Goal: Information Seeking & Learning: Learn about a topic

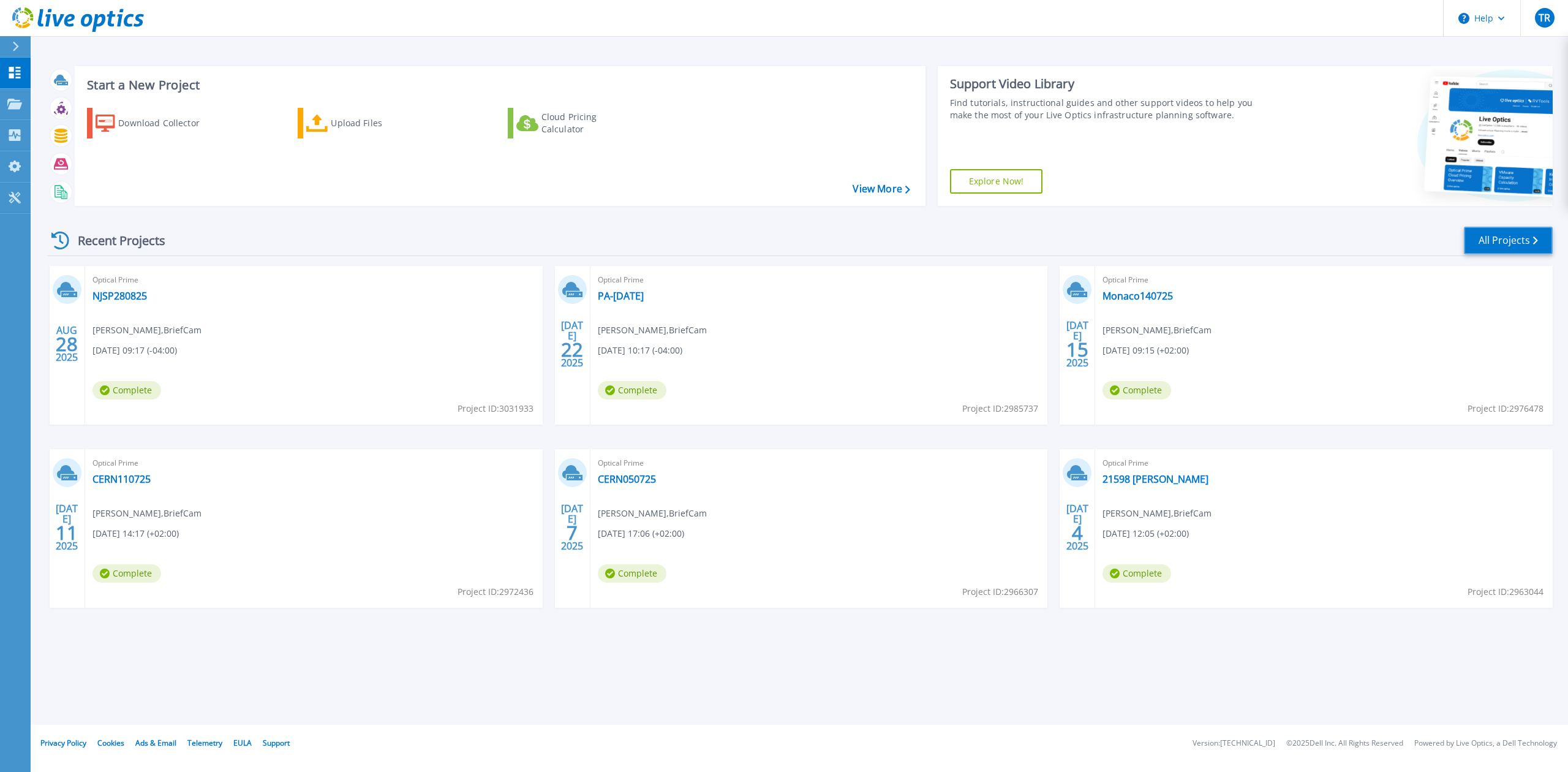
click at [1518, 241] on link "All Projects" at bounding box center [1508, 240] width 89 height 28
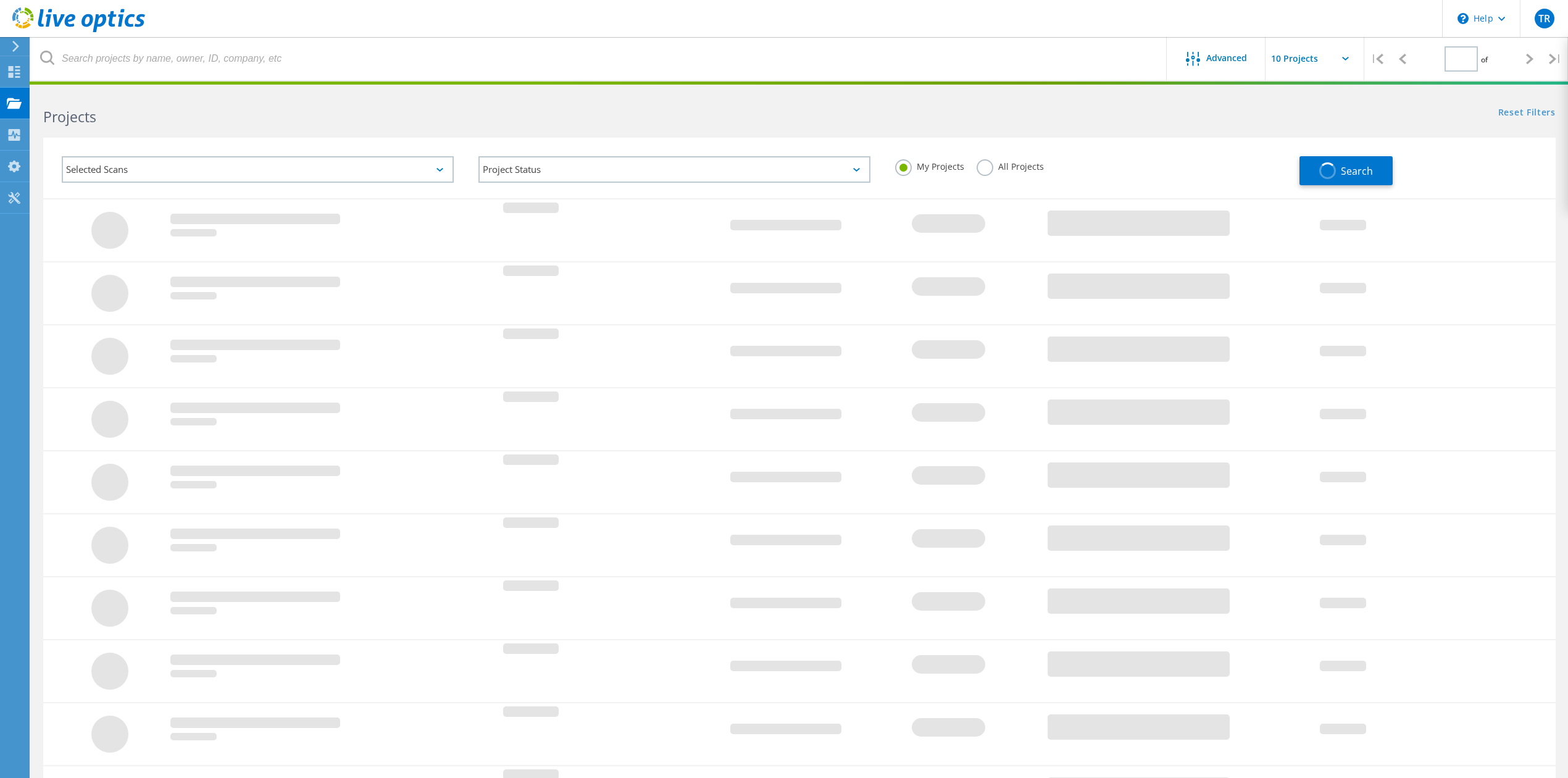
type input "1"
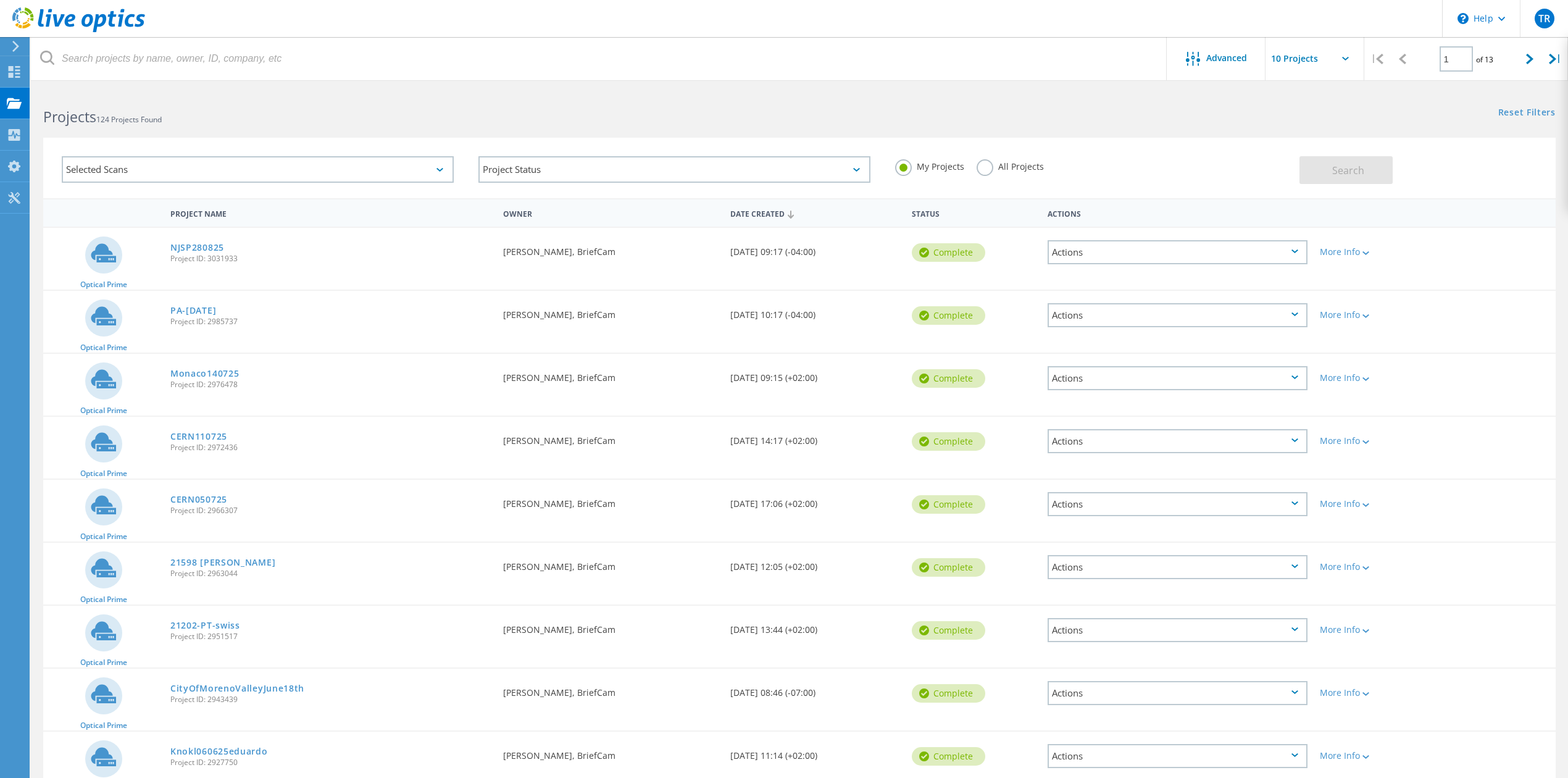
click at [1332, 62] on input "text" at bounding box center [1327, 58] width 123 height 43
click at [1301, 156] on div "Show 40 Projects" at bounding box center [1328, 152] width 122 height 20
type input "Show 40 Projects"
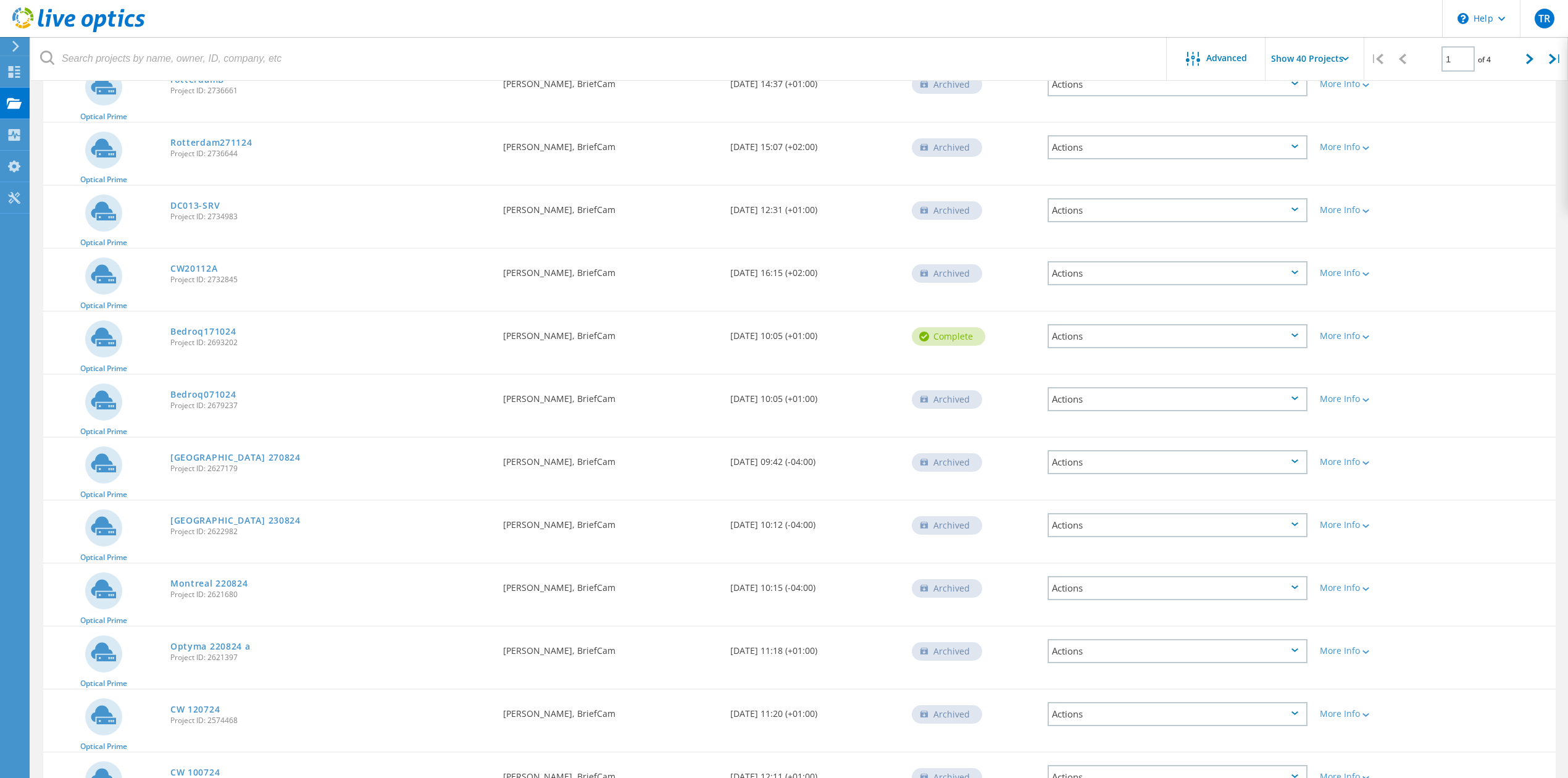
scroll to position [905, 0]
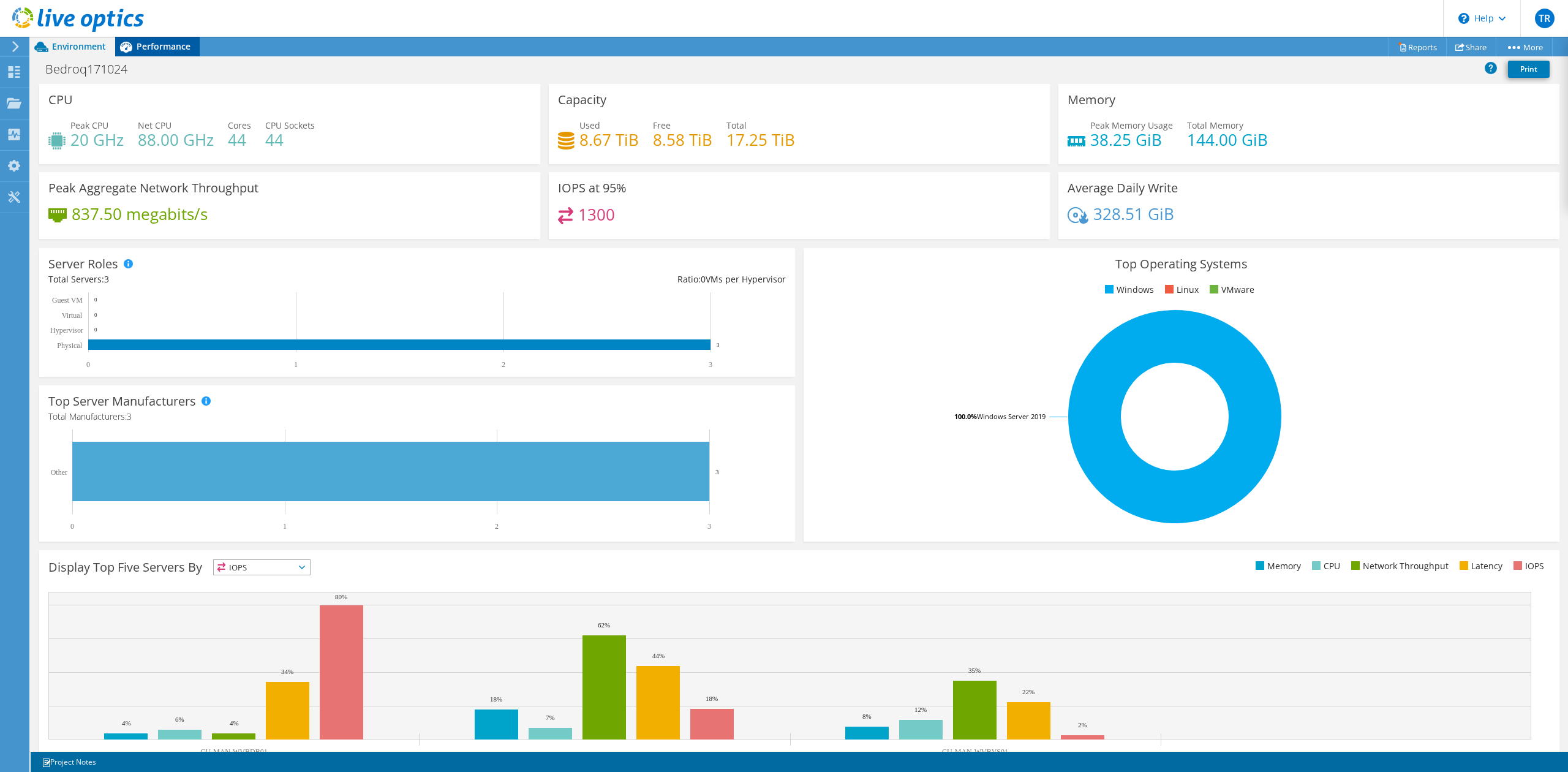
click at [157, 40] on span "Performance" at bounding box center [163, 46] width 54 height 12
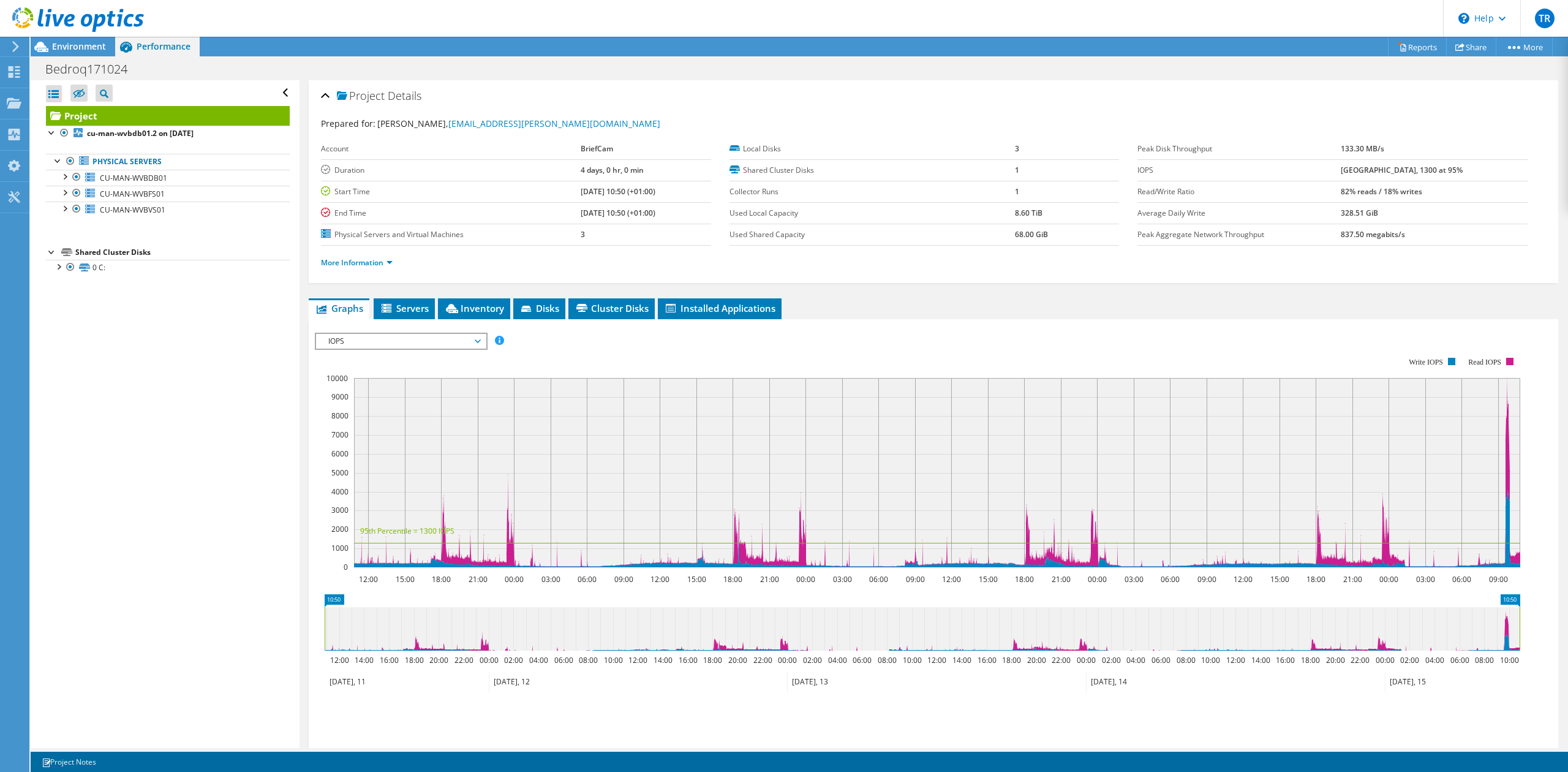
click at [374, 341] on span "IOPS" at bounding box center [401, 342] width 157 height 15
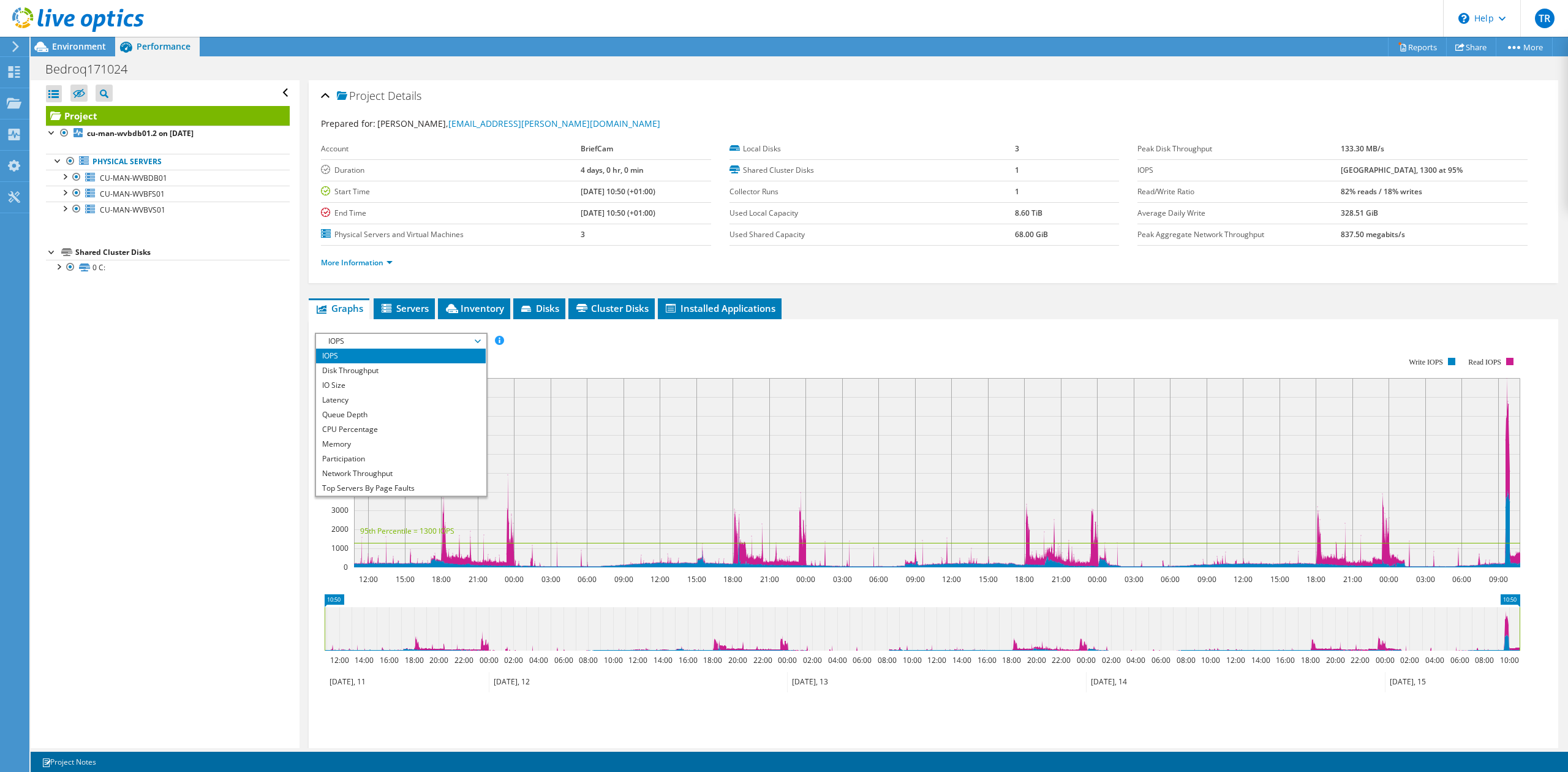
click at [206, 334] on div "Open All Close All Hide Excluded Nodes Project Tree Filter" at bounding box center [165, 414] width 268 height 668
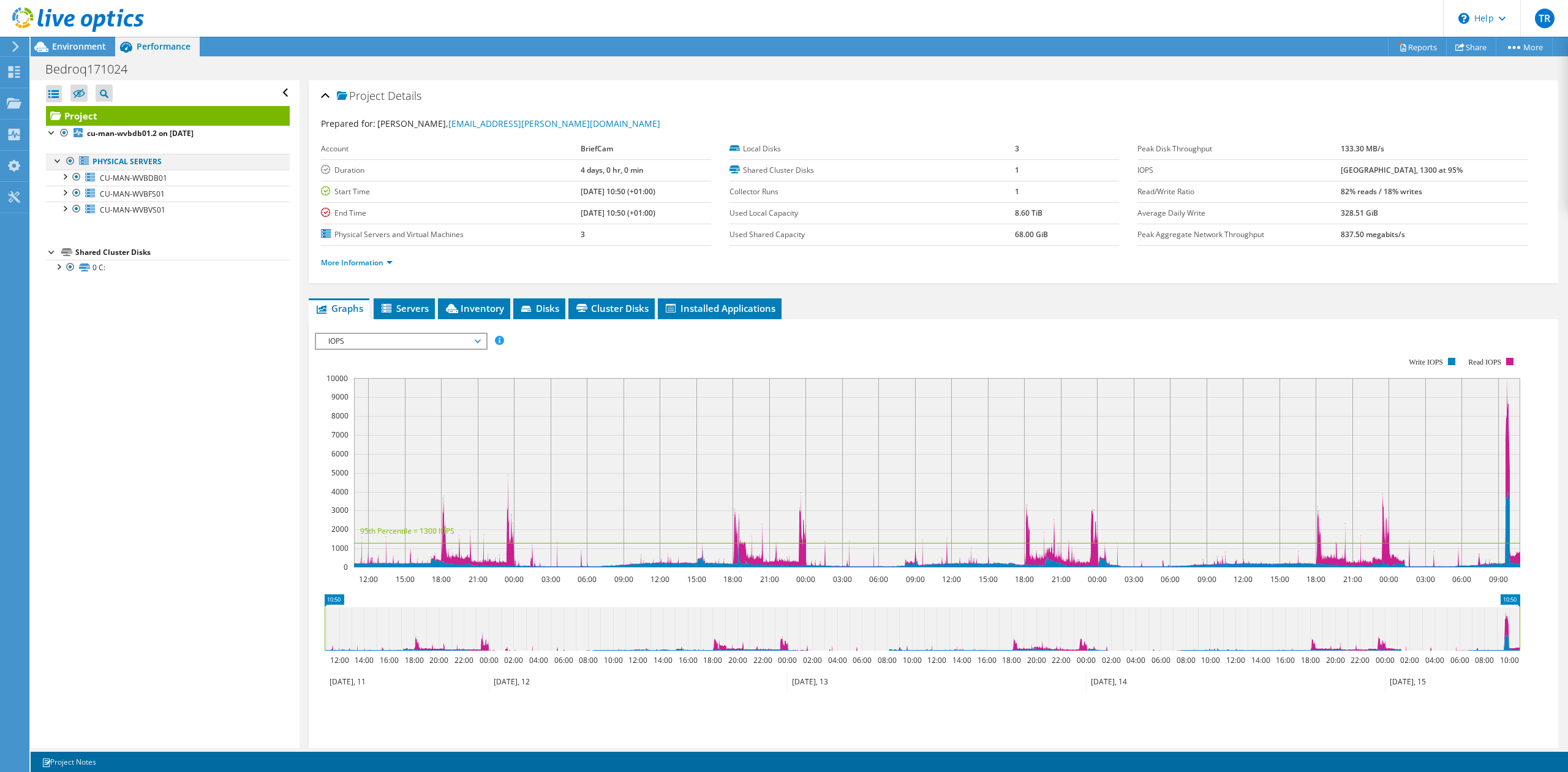
click at [57, 160] on div at bounding box center [58, 160] width 12 height 12
click at [54, 163] on div at bounding box center [58, 160] width 12 height 12
click at [129, 175] on span "CU-MAN-WVBDB01" at bounding box center [133, 178] width 67 height 10
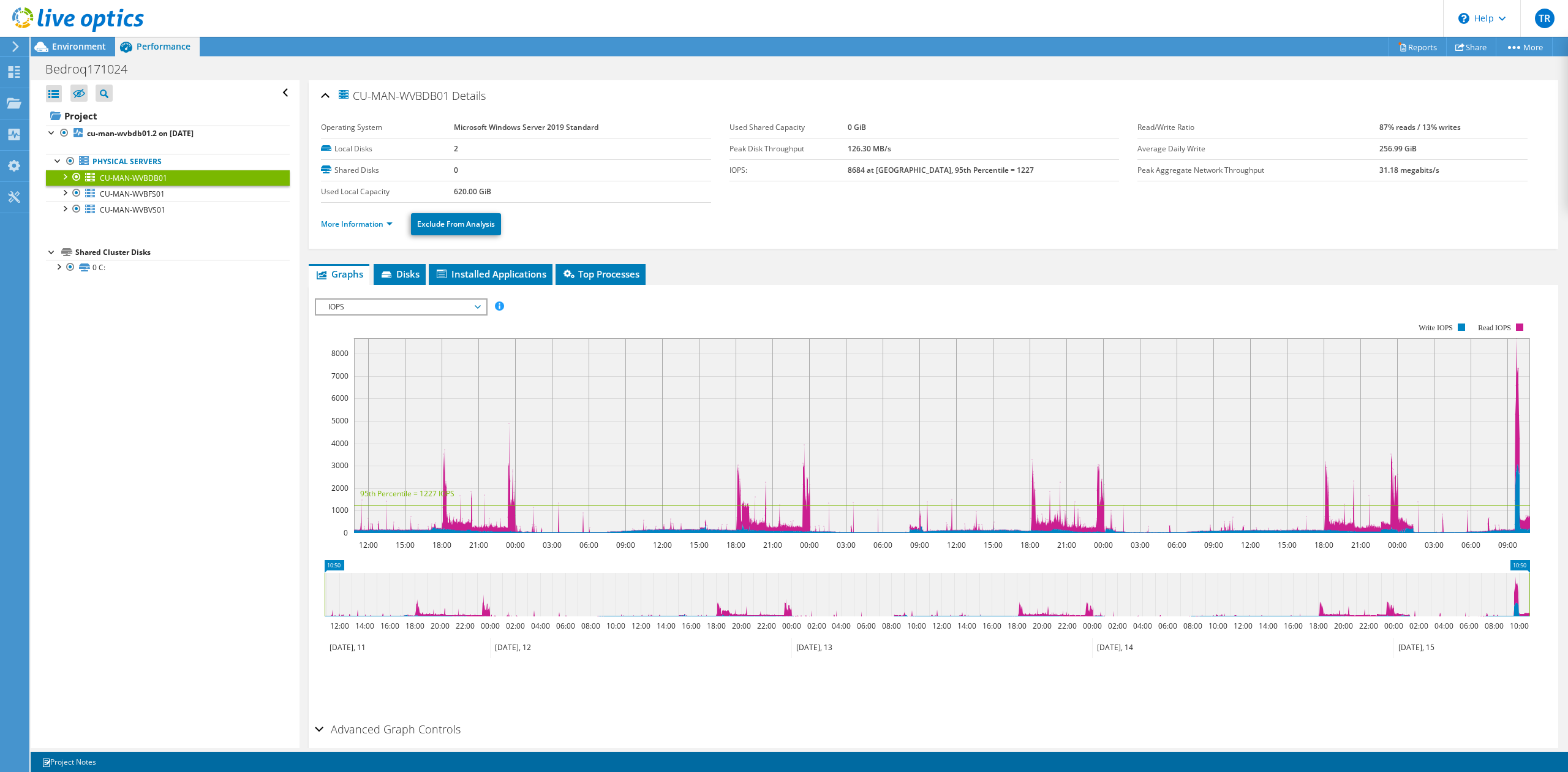
click at [374, 307] on span "IOPS" at bounding box center [401, 307] width 157 height 15
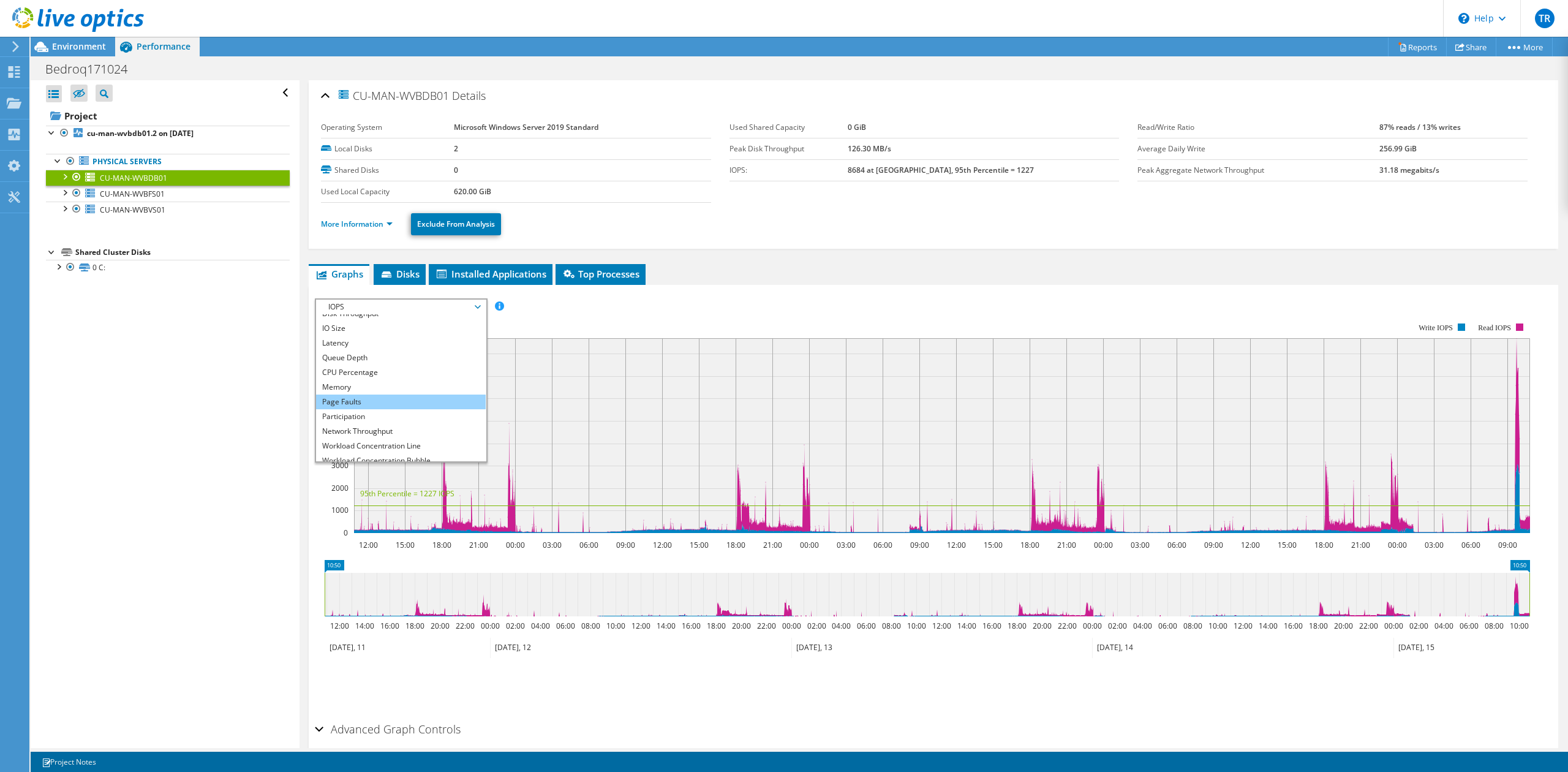
scroll to position [44, 0]
click at [334, 452] on li "All" at bounding box center [401, 454] width 169 height 15
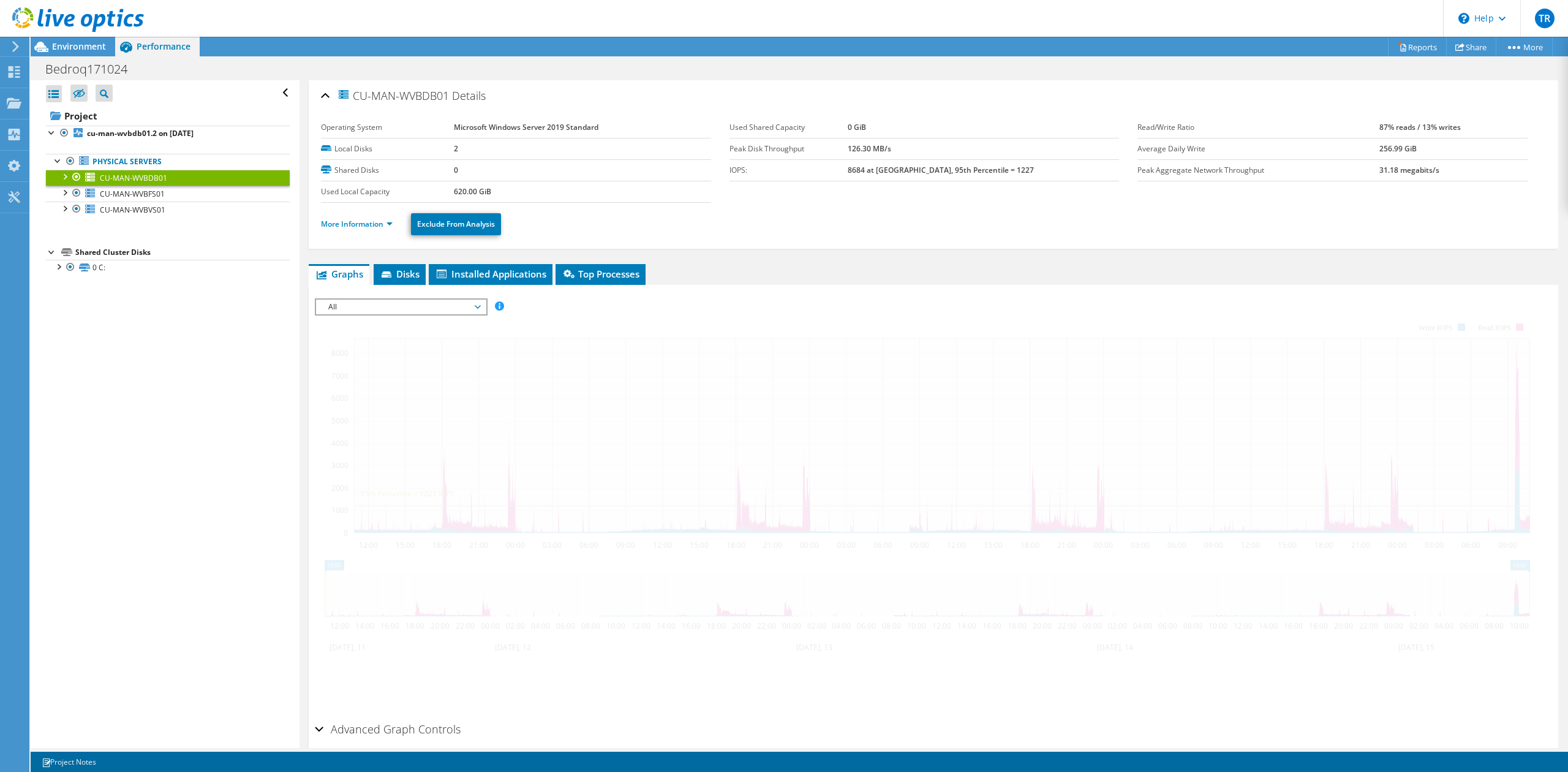
click at [64, 177] on div at bounding box center [64, 175] width 12 height 12
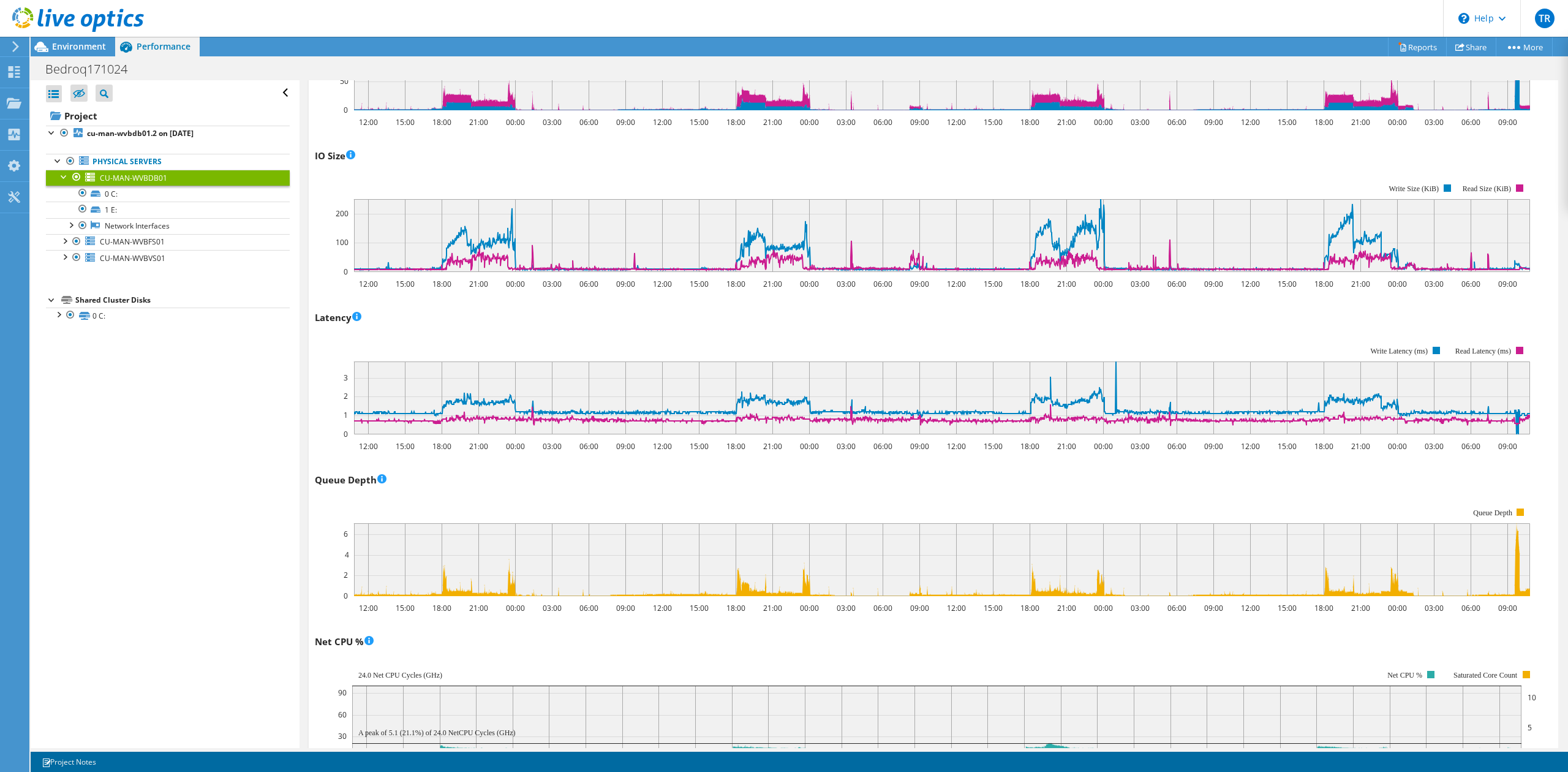
scroll to position [653, 0]
